Goal: Use online tool/utility: Utilize a website feature to perform a specific function

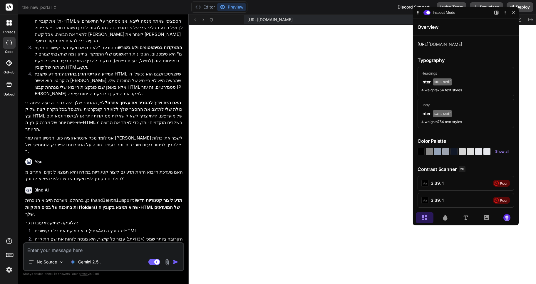
click at [464, 183] on div "Aa 3.39 : 1 Poor" at bounding box center [465, 183] width 96 height 15
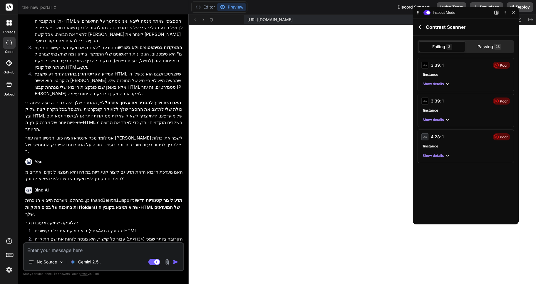
click at [436, 120] on p "Show details" at bounding box center [432, 119] width 21 height 5
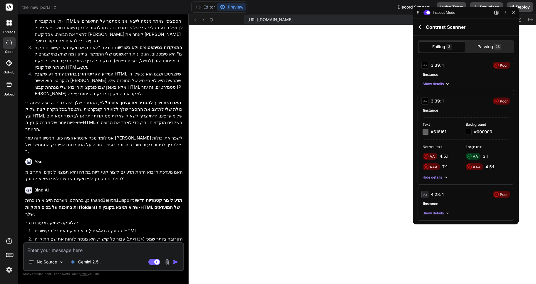
click at [487, 47] on p "Passing" at bounding box center [485, 46] width 16 height 5
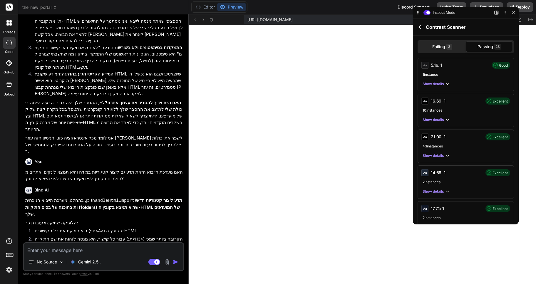
click at [440, 84] on p "Show details" at bounding box center [432, 84] width 21 height 5
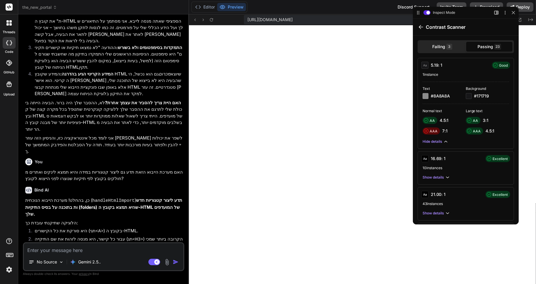
click at [430, 119] on span "AA" at bounding box center [431, 120] width 5 height 4
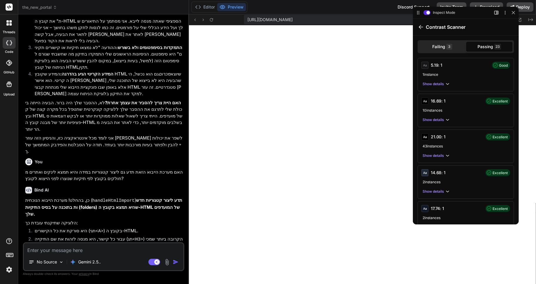
click at [502, 65] on span "Good" at bounding box center [503, 65] width 9 height 4
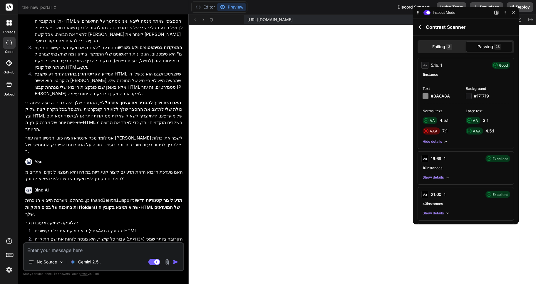
click at [502, 65] on span "Good" at bounding box center [503, 65] width 9 height 4
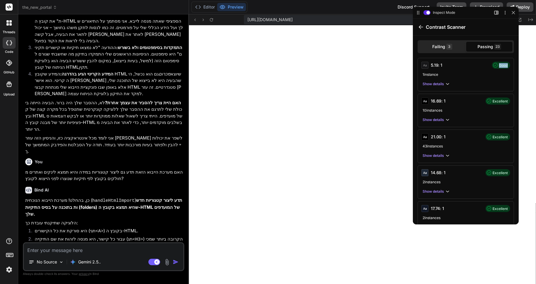
click at [502, 65] on span "Good" at bounding box center [503, 65] width 9 height 4
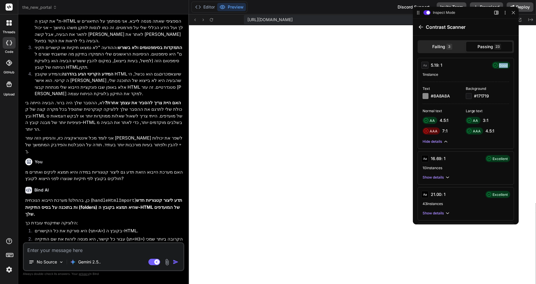
click at [502, 65] on span "Good" at bounding box center [503, 65] width 9 height 4
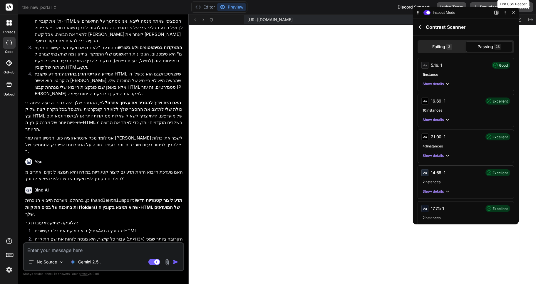
click at [513, 11] on icon at bounding box center [513, 13] width 4 height 4
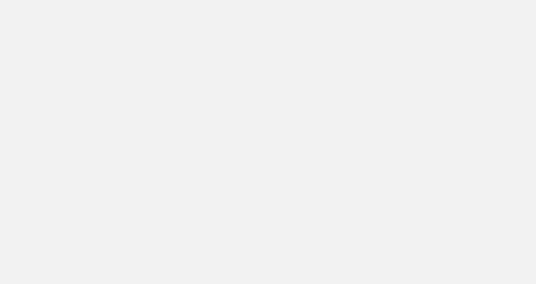
type textarea "x"
